Goal: Task Accomplishment & Management: Manage account settings

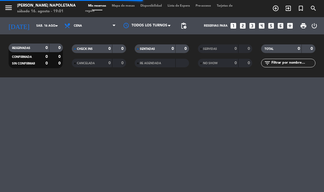
select select "es"
select select "dinner"
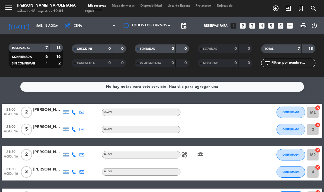
click at [33, 25] on input "sáb. 16 ago." at bounding box center [54, 25] width 42 height 9
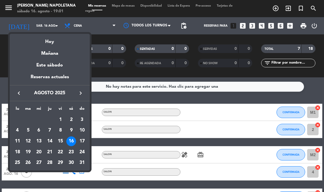
click at [62, 141] on div "15" at bounding box center [61, 141] width 10 height 10
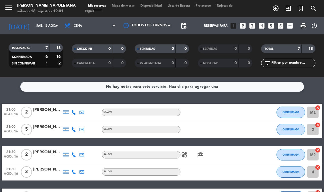
type input "vie. 15 ago."
select select "dinner"
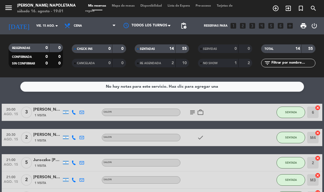
click at [33, 26] on input "vie. 15 ago." at bounding box center [54, 25] width 42 height 9
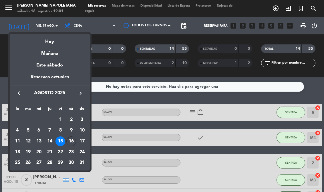
click at [47, 42] on div "Hoy" at bounding box center [50, 40] width 80 height 12
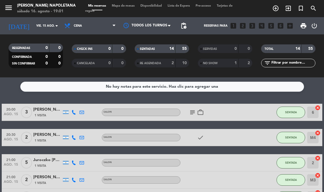
type input "sáb. 16 ago."
select select "dinner"
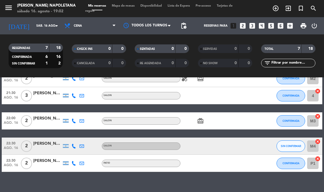
scroll to position [76, 0]
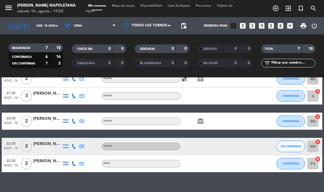
click at [321, 139] on icon "cancel" at bounding box center [318, 142] width 6 height 6
click at [289, 144] on button "SIN CONFIRMAR" at bounding box center [291, 146] width 29 height 11
select select "dinner"
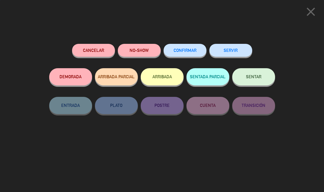
click at [190, 50] on span "CONFIRMAR" at bounding box center [185, 50] width 23 height 5
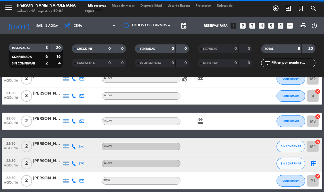
select select "dinner"
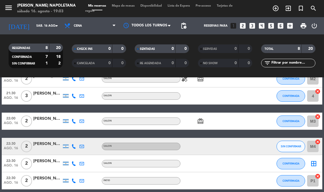
click at [316, 141] on icon "cancel" at bounding box center [318, 142] width 6 height 6
select select "dinner"
click at [288, 145] on span "SIN CONFIRMAR" at bounding box center [291, 146] width 20 height 3
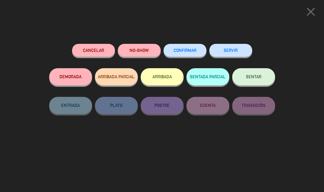
click at [186, 51] on span "CONFIRMAR" at bounding box center [185, 50] width 23 height 5
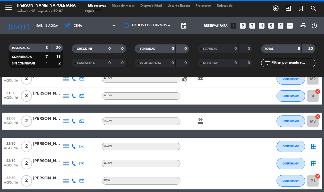
select select "dinner"
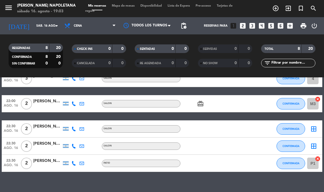
scroll to position [93, 0]
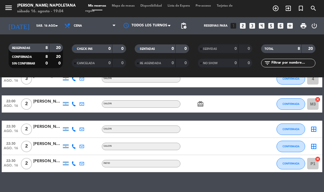
click at [318, 145] on icon "border_all" at bounding box center [314, 146] width 7 height 7
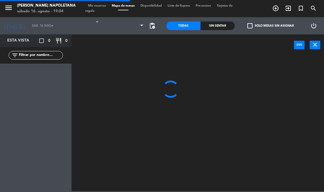
select select "dinner"
select select
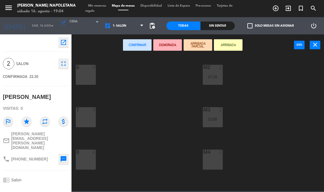
scroll to position [86, 0]
click at [211, 154] on div "M4 2" at bounding box center [213, 152] width 20 height 6
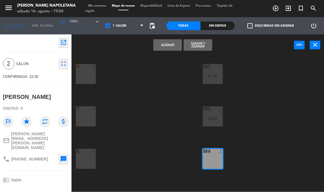
click at [172, 48] on button "Asignar" at bounding box center [167, 44] width 29 height 11
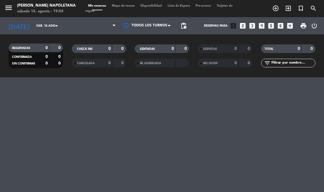
select select "dinner"
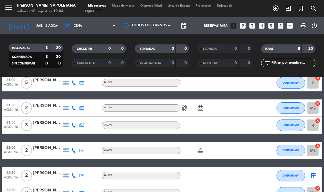
scroll to position [73, 0]
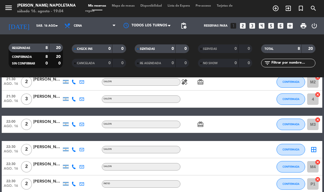
click at [320, 147] on div "border_all" at bounding box center [313, 149] width 17 height 17
click at [314, 147] on icon "border_all" at bounding box center [314, 149] width 7 height 7
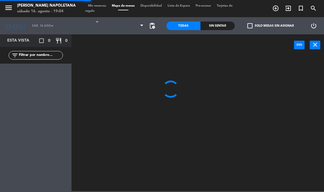
select select "dinner"
select select
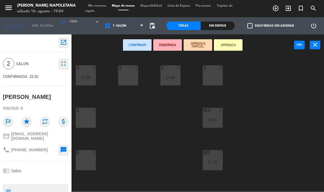
click at [213, 116] on div "M1 2 21:00" at bounding box center [213, 118] width 20 height 20
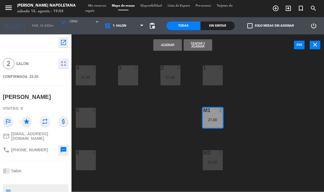
click at [173, 45] on button "Asignar" at bounding box center [167, 44] width 29 height 11
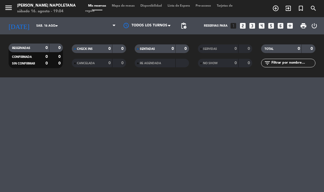
select select "dinner"
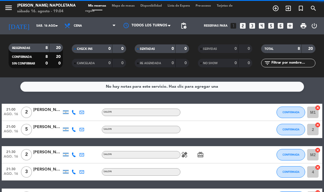
select select "dinner"
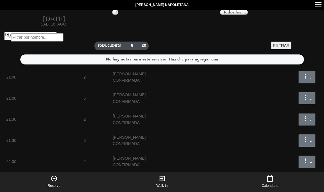
select select "dinner"
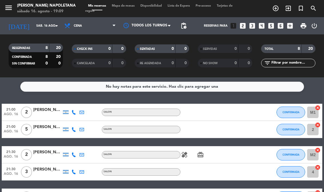
click at [318, 107] on icon "cancel" at bounding box center [318, 108] width 6 height 6
select select "dinner"
click at [317, 123] on icon "cancel" at bounding box center [318, 125] width 6 height 6
select select "dinner"
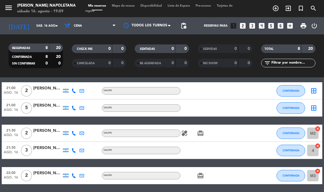
scroll to position [22, 0]
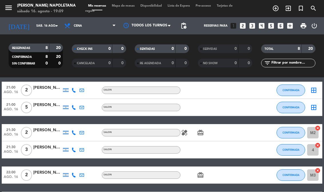
click at [320, 127] on icon "cancel" at bounding box center [318, 128] width 6 height 6
select select "dinner"
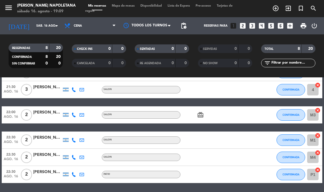
scroll to position [83, 0]
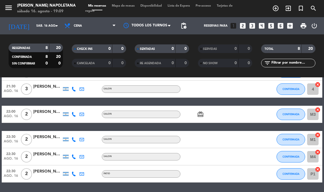
click at [320, 133] on icon "cancel" at bounding box center [318, 135] width 6 height 6
select select "dinner"
click at [323, 151] on div "M4 cancel" at bounding box center [313, 156] width 17 height 17
click at [321, 150] on icon "cancel" at bounding box center [318, 152] width 6 height 6
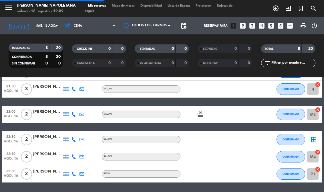
select select "dinner"
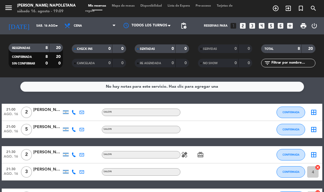
scroll to position [0, 0]
click at [318, 128] on icon "border_all" at bounding box center [314, 129] width 7 height 7
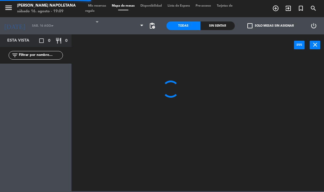
select select "dinner"
select select
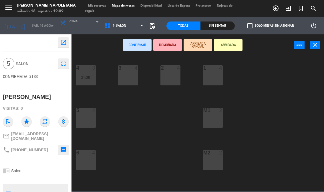
click at [208, 75] on div "1 4" at bounding box center [213, 75] width 20 height 20
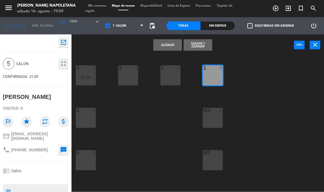
click at [210, 118] on div "M1 2" at bounding box center [213, 118] width 20 height 20
click at [166, 46] on button "Asignar" at bounding box center [167, 44] width 29 height 11
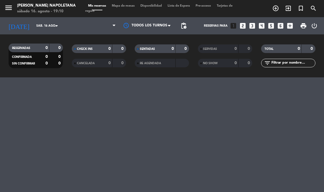
select select "dinner"
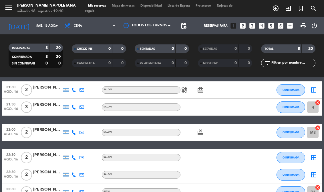
scroll to position [70, 0]
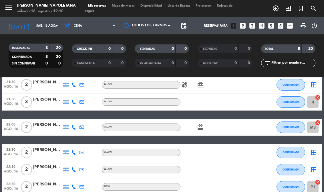
click at [318, 150] on icon "border_all" at bounding box center [314, 152] width 7 height 7
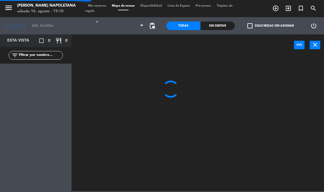
select select "dinner"
select select
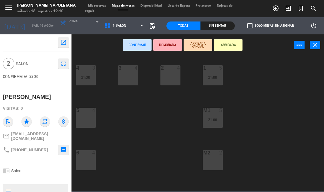
click at [215, 113] on div "M1 5" at bounding box center [213, 111] width 20 height 6
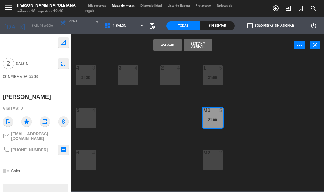
click at [167, 41] on button "Asignar" at bounding box center [167, 44] width 29 height 11
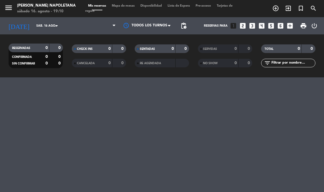
select select "dinner"
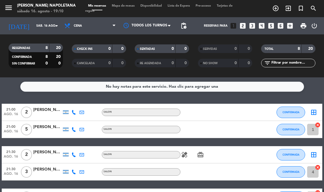
click at [316, 112] on icon "border_all" at bounding box center [314, 112] width 7 height 7
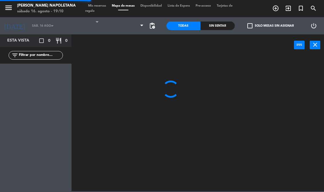
select select "dinner"
select select
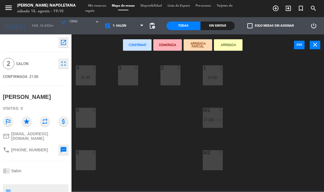
click at [213, 158] on div "M2 2" at bounding box center [213, 160] width 20 height 20
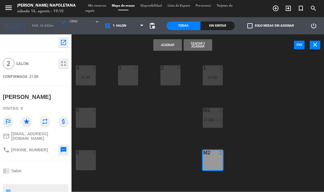
click at [170, 48] on button "Asignar" at bounding box center [167, 44] width 29 height 11
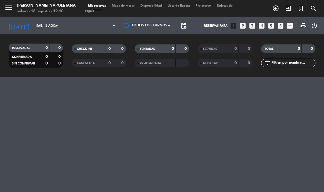
select select "dinner"
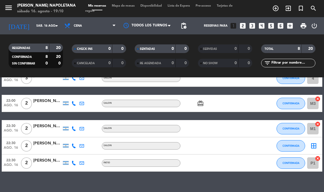
scroll to position [93, 0]
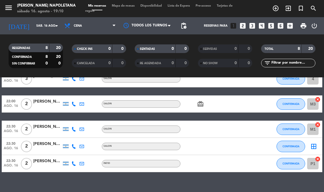
click at [315, 144] on icon "border_all" at bounding box center [314, 146] width 7 height 7
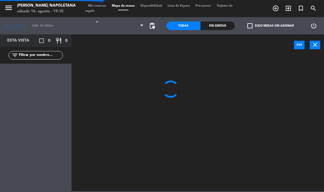
select select "dinner"
select select
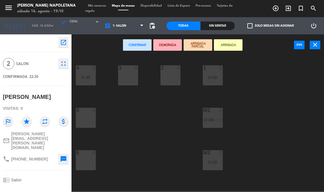
click at [208, 156] on div "M2 2 21:00" at bounding box center [213, 160] width 20 height 20
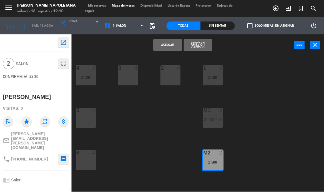
click at [163, 42] on button "Asignar" at bounding box center [167, 44] width 29 height 11
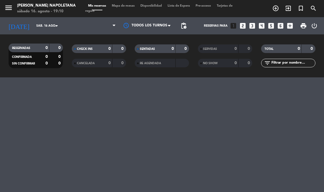
select select "dinner"
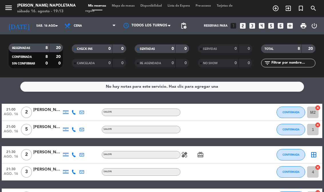
click at [314, 153] on icon "border_all" at bounding box center [314, 154] width 7 height 7
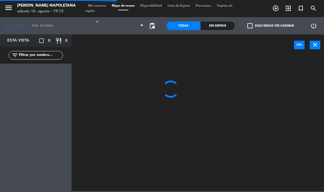
select select "dinner"
select select
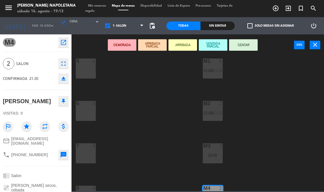
scroll to position [62, 0]
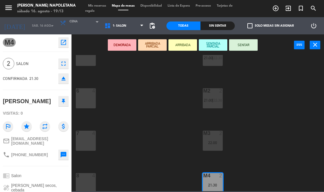
click at [316, 41] on icon "close" at bounding box center [315, 44] width 7 height 7
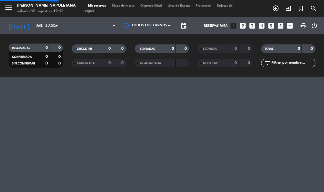
select select "dinner"
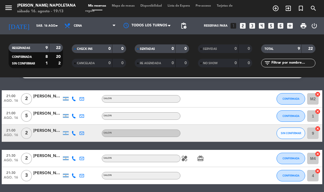
scroll to position [13, 0]
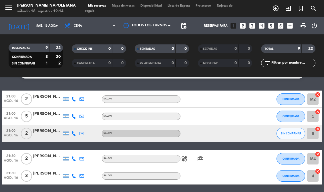
click at [316, 153] on icon "cancel" at bounding box center [318, 154] width 6 height 6
select select "dinner"
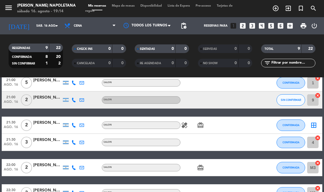
scroll to position [52, 0]
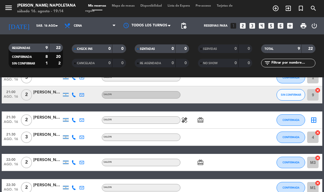
click at [320, 157] on icon "cancel" at bounding box center [318, 158] width 6 height 6
select select "dinner"
click at [313, 117] on icon "border_all" at bounding box center [314, 120] width 7 height 7
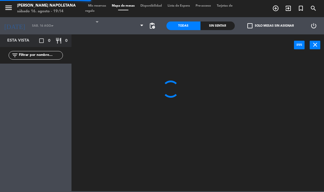
select select "dinner"
select select
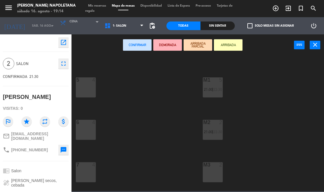
scroll to position [41, 0]
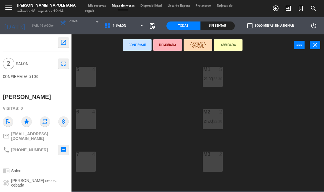
click at [210, 154] on div at bounding box center [212, 153] width 9 height 5
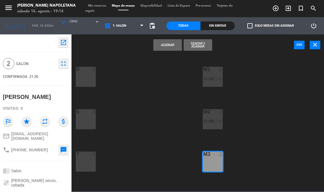
click at [165, 42] on button "Asignar" at bounding box center [167, 44] width 29 height 11
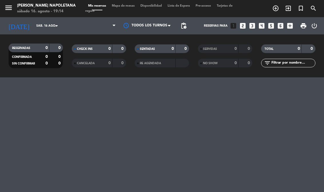
select select "dinner"
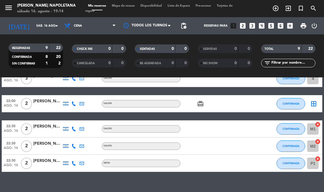
scroll to position [110, 0]
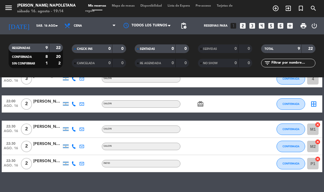
click at [315, 103] on icon "border_all" at bounding box center [314, 103] width 7 height 7
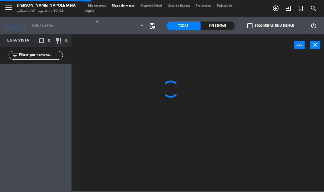
select select "dinner"
select select
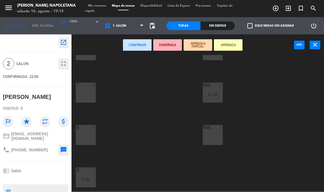
scroll to position [111, 0]
click at [212, 130] on div "M4 2" at bounding box center [213, 134] width 20 height 20
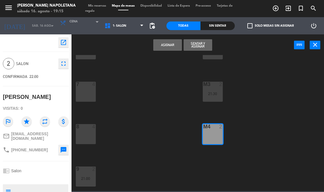
click at [170, 40] on button "Asignar" at bounding box center [167, 44] width 29 height 11
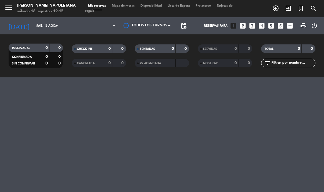
select select "dinner"
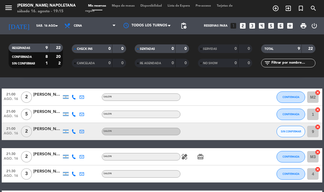
scroll to position [19, 0]
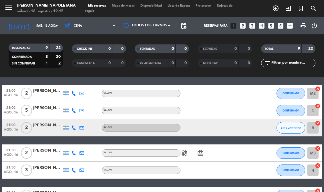
click at [322, 120] on div "9 cancel" at bounding box center [313, 127] width 17 height 17
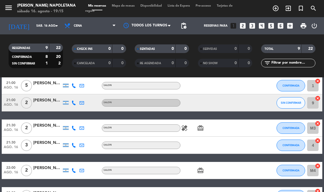
scroll to position [30, 0]
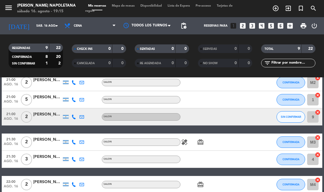
click at [320, 111] on icon "cancel" at bounding box center [318, 112] width 6 height 6
select select "dinner"
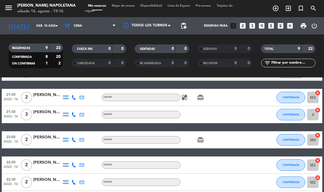
scroll to position [71, 0]
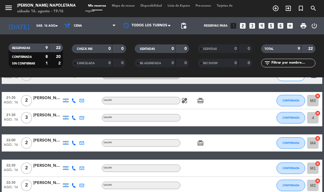
click at [127, 4] on span "Mapa de mesas" at bounding box center [123, 5] width 29 height 3
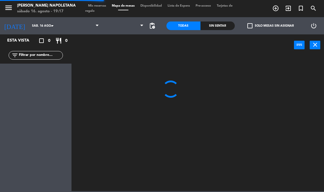
select select "dinner"
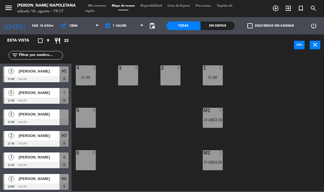
click at [143, 27] on select "1- SALON 2 - PATIO 3- VEREDA" at bounding box center [125, 25] width 46 height 13
select select "3546"
select select
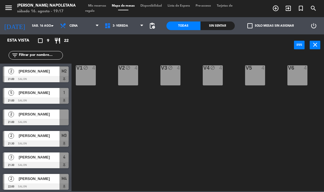
click at [87, 75] on div "V1 block 4" at bounding box center [86, 75] width 20 height 20
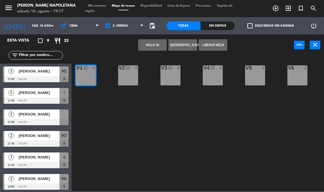
click at [130, 74] on div "V2 block 4" at bounding box center [128, 75] width 20 height 20
click at [219, 44] on button "Liberar Mesa" at bounding box center [213, 44] width 29 height 11
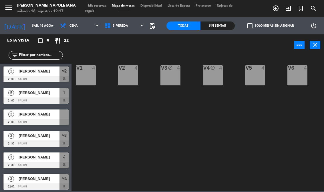
click at [167, 71] on div "V3 block 4" at bounding box center [171, 75] width 20 height 20
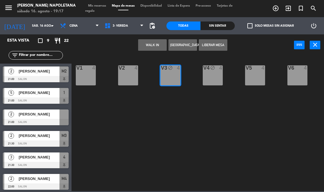
click at [218, 45] on button "Liberar Mesa" at bounding box center [213, 44] width 29 height 11
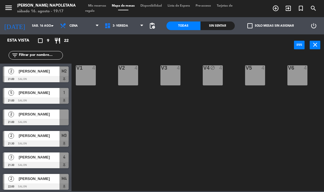
click at [212, 78] on div "V4 block 4" at bounding box center [213, 75] width 20 height 20
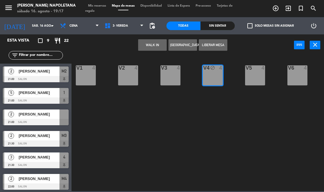
click at [260, 75] on div "V5 4" at bounding box center [255, 75] width 20 height 20
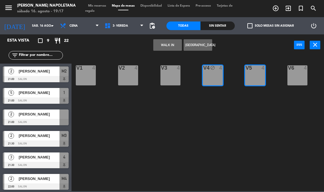
click at [211, 42] on button "[GEOGRAPHIC_DATA]" at bounding box center [198, 44] width 29 height 11
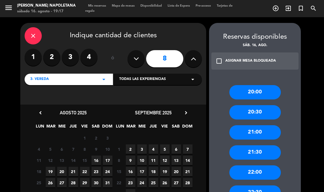
click at [36, 36] on icon "close" at bounding box center [33, 35] width 7 height 7
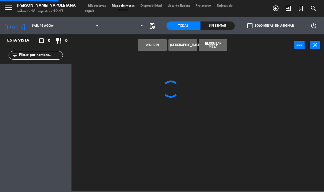
select select "dinner"
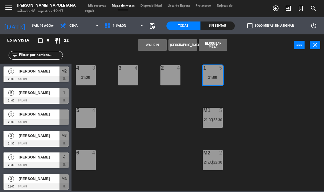
click at [128, 26] on select "1- SALON 2 - PATIO 3- VEREDA" at bounding box center [125, 25] width 46 height 13
select select "3546"
select select
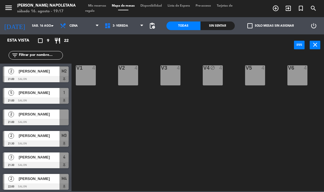
click at [219, 77] on div "V4 block 4" at bounding box center [213, 75] width 20 height 20
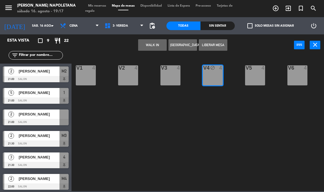
click at [222, 43] on button "Liberar Mesa" at bounding box center [213, 44] width 29 height 11
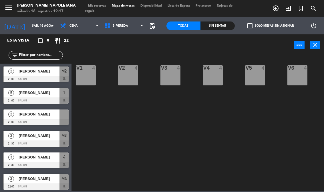
click at [316, 42] on icon "close" at bounding box center [315, 44] width 7 height 7
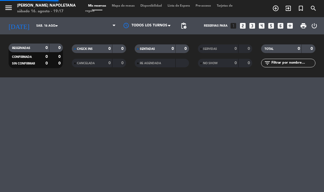
select select "dinner"
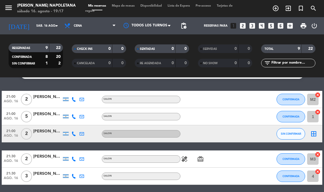
scroll to position [13, 0]
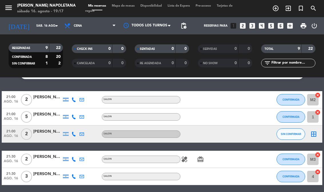
click at [291, 130] on button "SIN CONFIRMAR" at bounding box center [291, 133] width 29 height 11
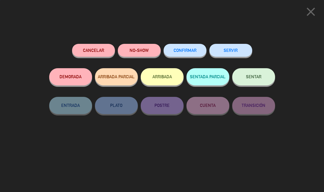
click at [192, 50] on span "CONFIRMAR" at bounding box center [185, 50] width 23 height 5
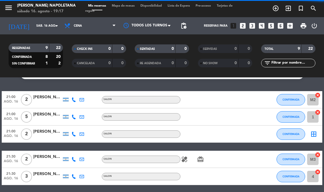
select select "dinner"
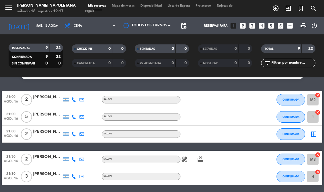
click at [320, 131] on div "border_all" at bounding box center [313, 133] width 17 height 17
click at [315, 133] on icon "border_all" at bounding box center [314, 134] width 7 height 7
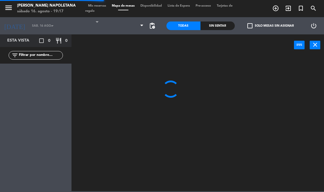
select select "dinner"
select select
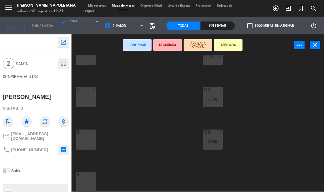
scroll to position [106, 0]
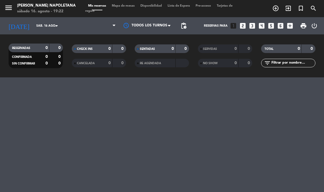
select select "dinner"
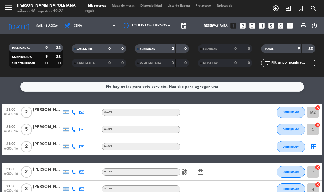
click at [110, 21] on select "Todos los servicios Cena" at bounding box center [90, 25] width 57 height 13
click at [167, 24] on div at bounding box center [147, 25] width 57 height 13
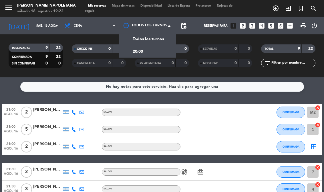
click at [170, 22] on div at bounding box center [147, 25] width 57 height 13
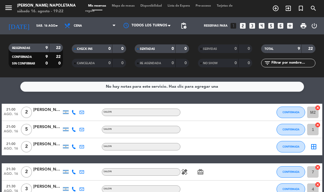
click at [128, 4] on span "Mapa de mesas" at bounding box center [123, 5] width 29 height 3
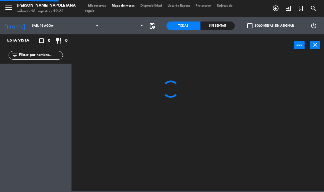
select select "dinner"
select select
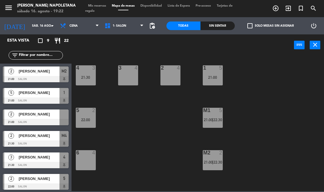
click at [105, 4] on span "Mis reservas" at bounding box center [97, 5] width 24 height 3
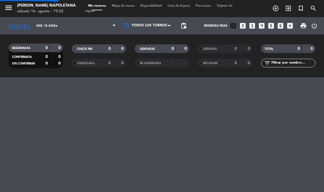
select select "dinner"
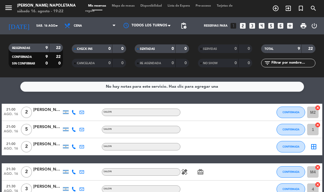
click at [316, 144] on icon "border_all" at bounding box center [314, 146] width 7 height 7
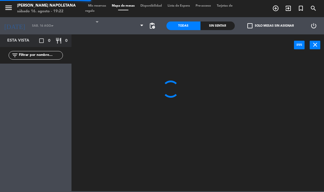
select select "dinner"
select select
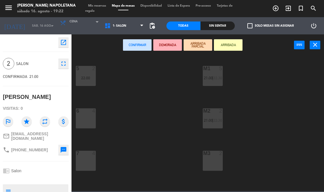
scroll to position [43, 0]
click at [210, 159] on div "M3 2" at bounding box center [213, 159] width 20 height 20
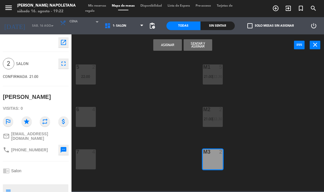
click at [167, 42] on button "Asignar" at bounding box center [167, 44] width 29 height 11
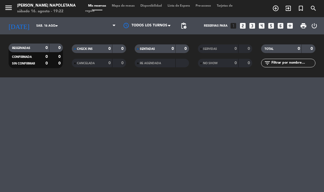
select select "dinner"
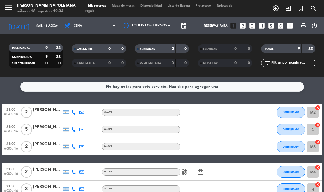
scroll to position [0, 0]
